Goal: Information Seeking & Learning: Learn about a topic

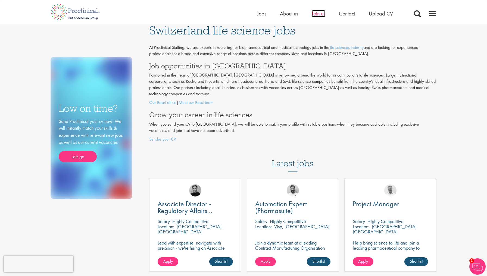
click at [315, 14] on span "Join us" at bounding box center [319, 13] width 14 height 7
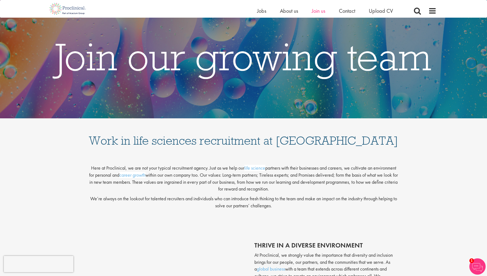
scroll to position [21, 0]
click at [433, 9] on span at bounding box center [432, 11] width 8 height 8
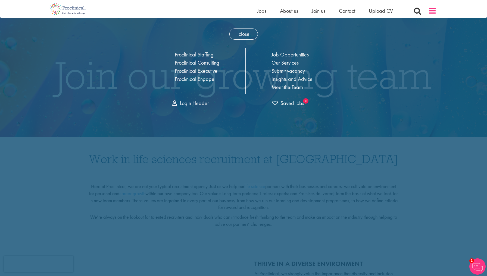
scroll to position [0, 0]
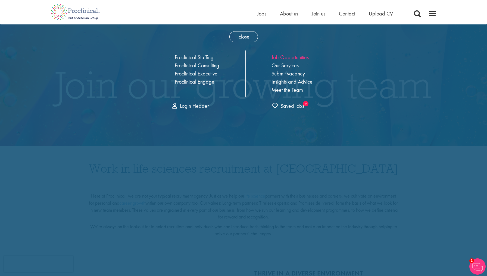
click at [297, 57] on link "Job Opportunities" at bounding box center [290, 57] width 37 height 7
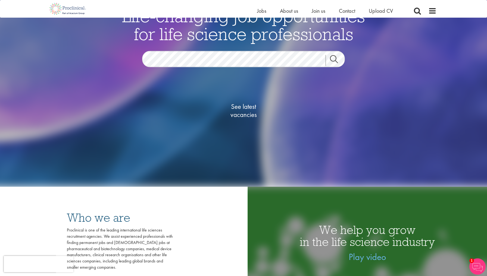
click at [249, 106] on span "See latest vacancies" at bounding box center [243, 111] width 54 height 16
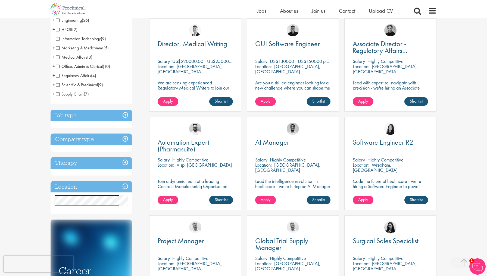
scroll to position [105, 0]
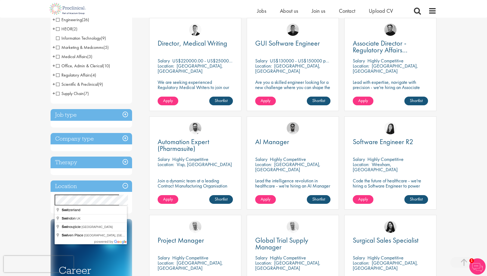
drag, startPoint x: 80, startPoint y: 210, endPoint x: 88, endPoint y: 210, distance: 7.3
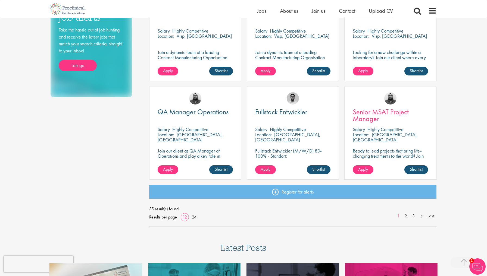
scroll to position [334, 0]
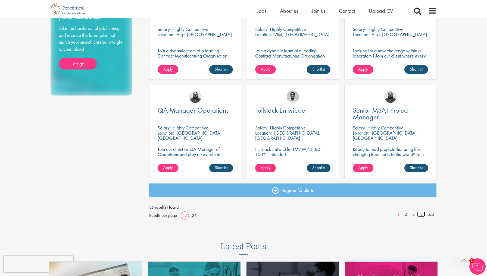
click at [421, 213] on link at bounding box center [421, 214] width 8 height 5
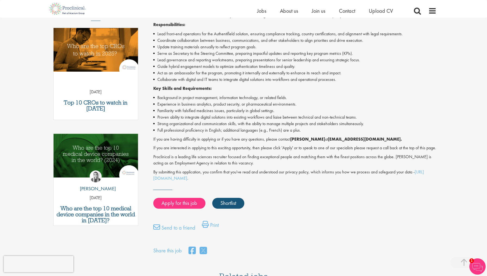
scroll to position [168, 0]
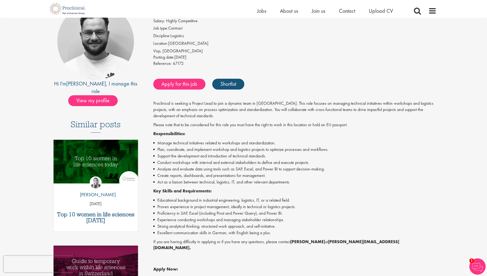
scroll to position [59, 0]
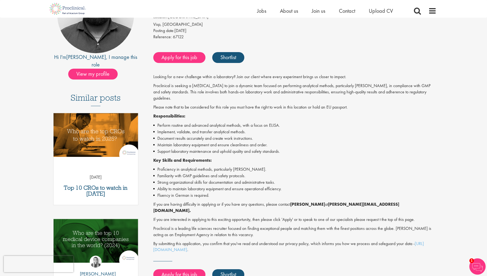
scroll to position [86, 0]
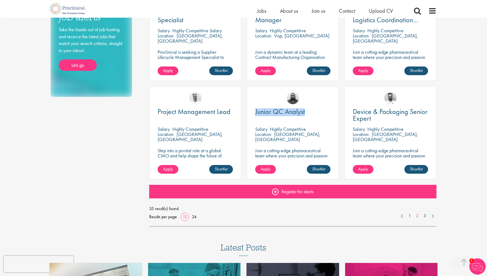
scroll to position [343, 0]
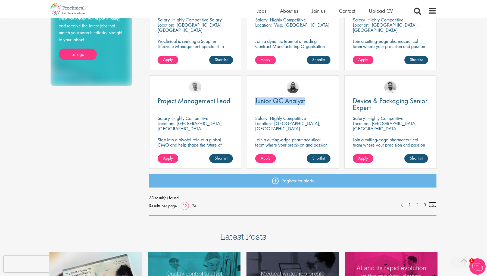
click at [431, 205] on link at bounding box center [433, 204] width 8 height 5
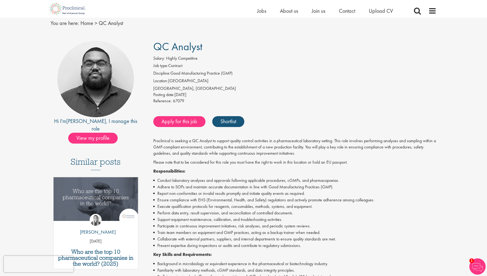
scroll to position [20, 0]
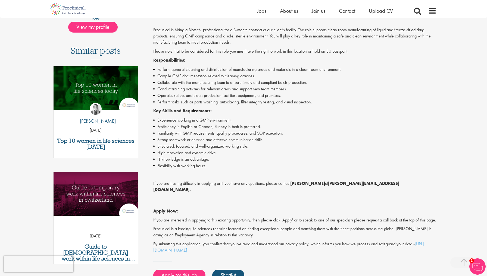
scroll to position [133, 0]
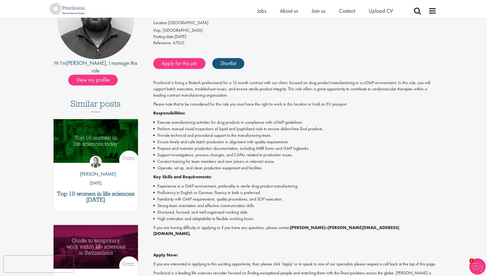
scroll to position [80, 0]
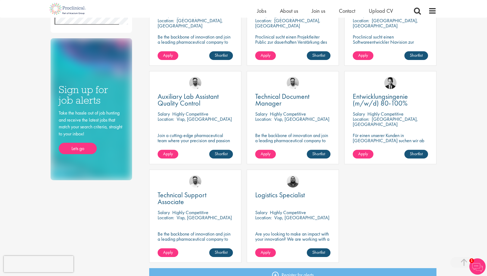
scroll to position [250, 0]
